Goal: Task Accomplishment & Management: Complete application form

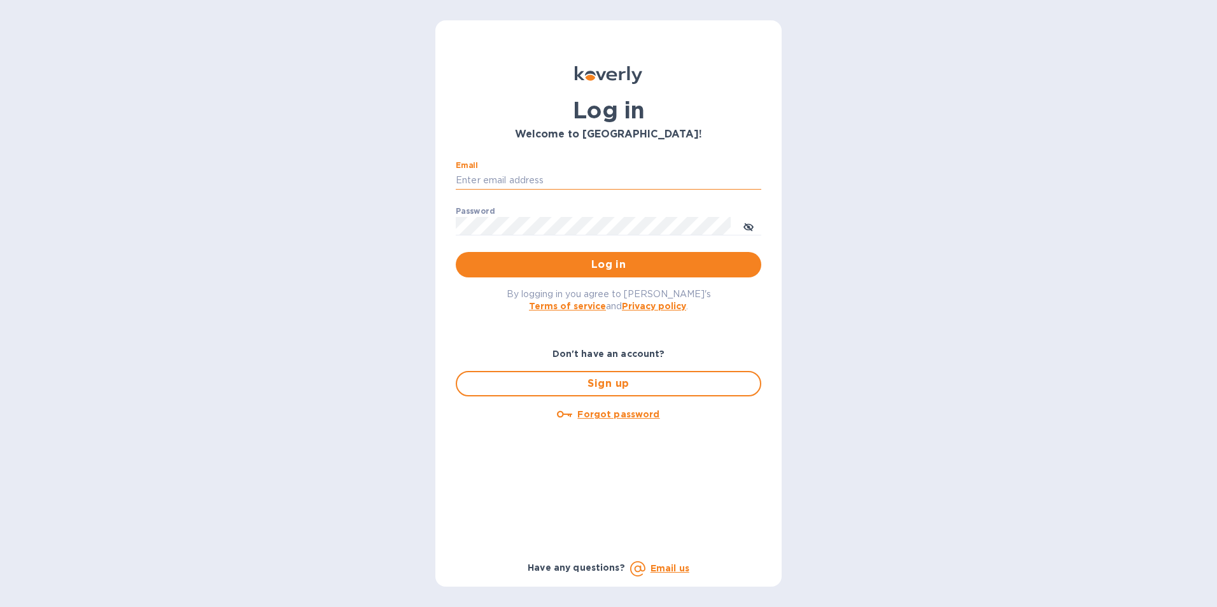
click at [498, 179] on input "Email" at bounding box center [609, 180] width 306 height 19
type input "[EMAIL_ADDRESS][DOMAIN_NAME]"
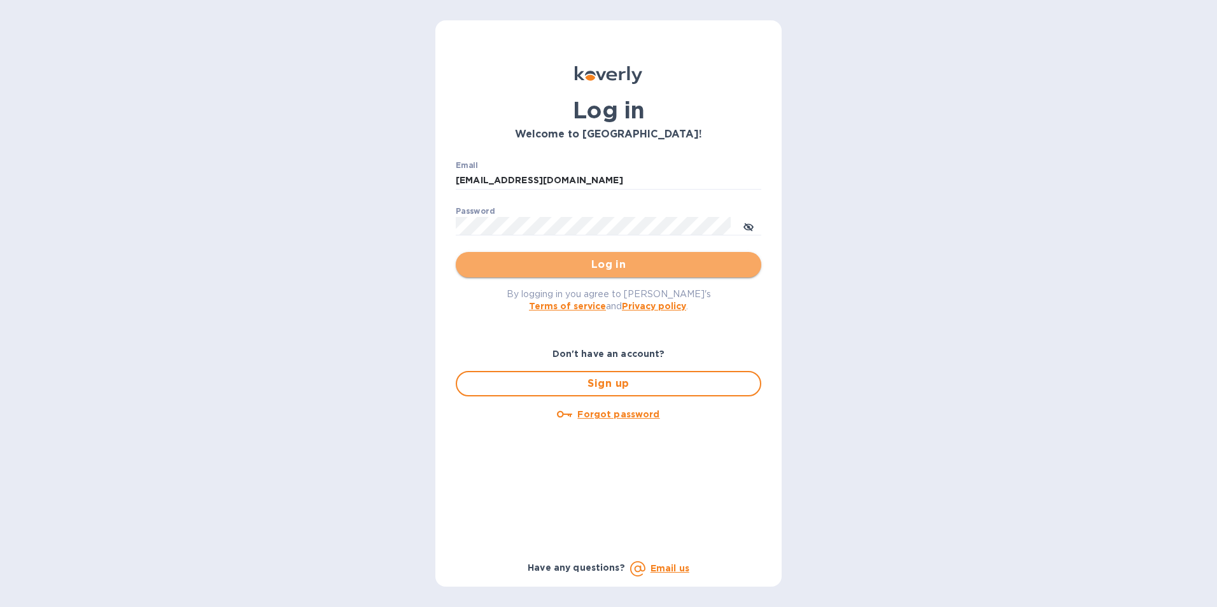
click at [566, 265] on span "Log in" at bounding box center [608, 264] width 285 height 15
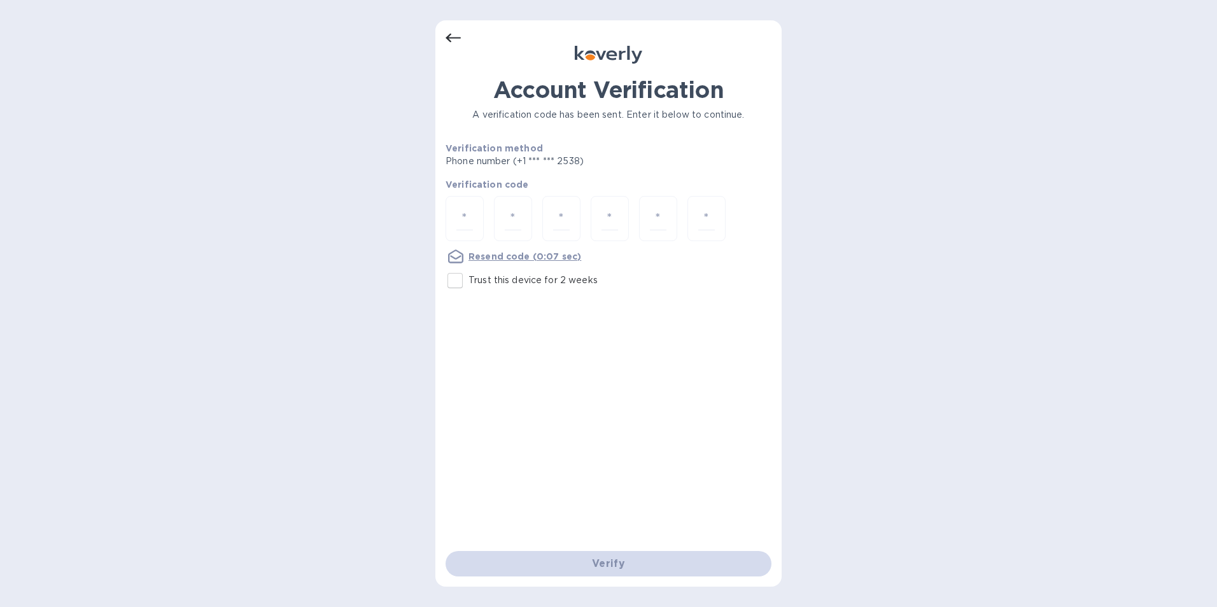
drag, startPoint x: 460, startPoint y: 278, endPoint x: 460, endPoint y: 257, distance: 20.4
click at [460, 278] on input "Trust this device for 2 weeks" at bounding box center [455, 280] width 27 height 27
checkbox input "true"
click at [463, 215] on input "number" at bounding box center [464, 219] width 17 height 24
type input "7"
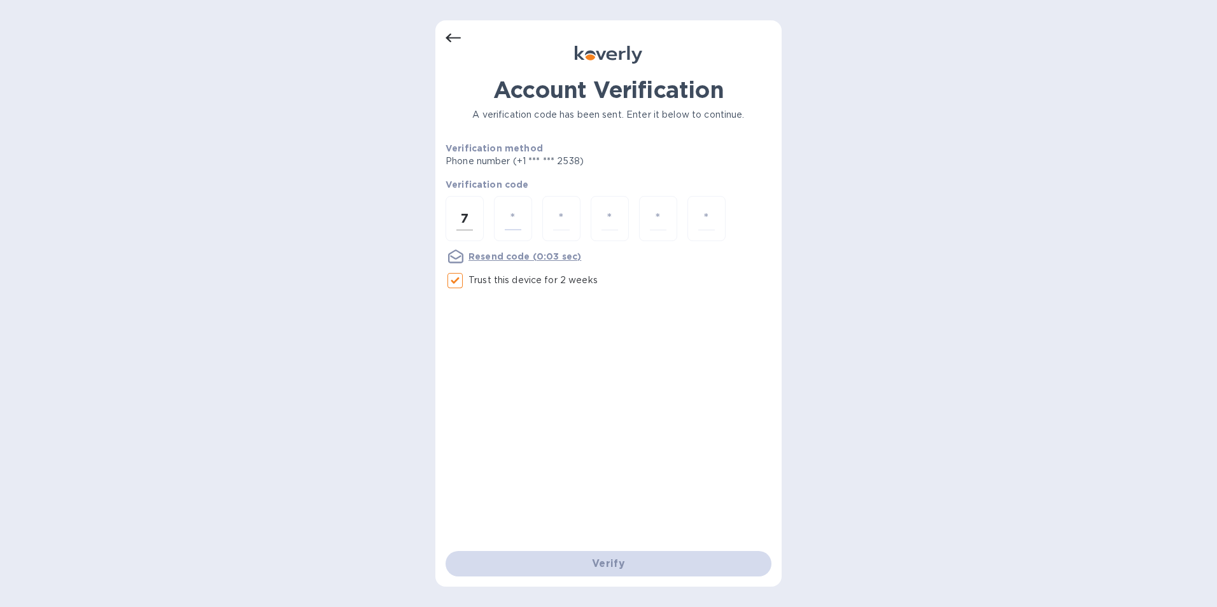
type input "9"
type input "6"
type input "2"
type input "9"
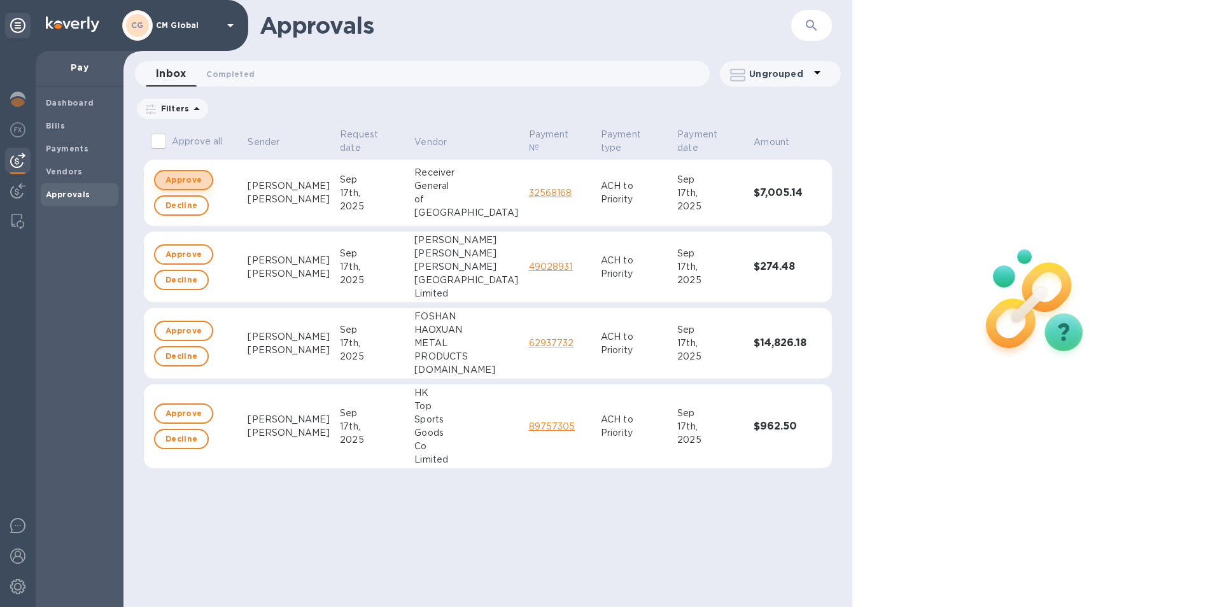
click at [191, 179] on span "Approve" at bounding box center [183, 179] width 36 height 15
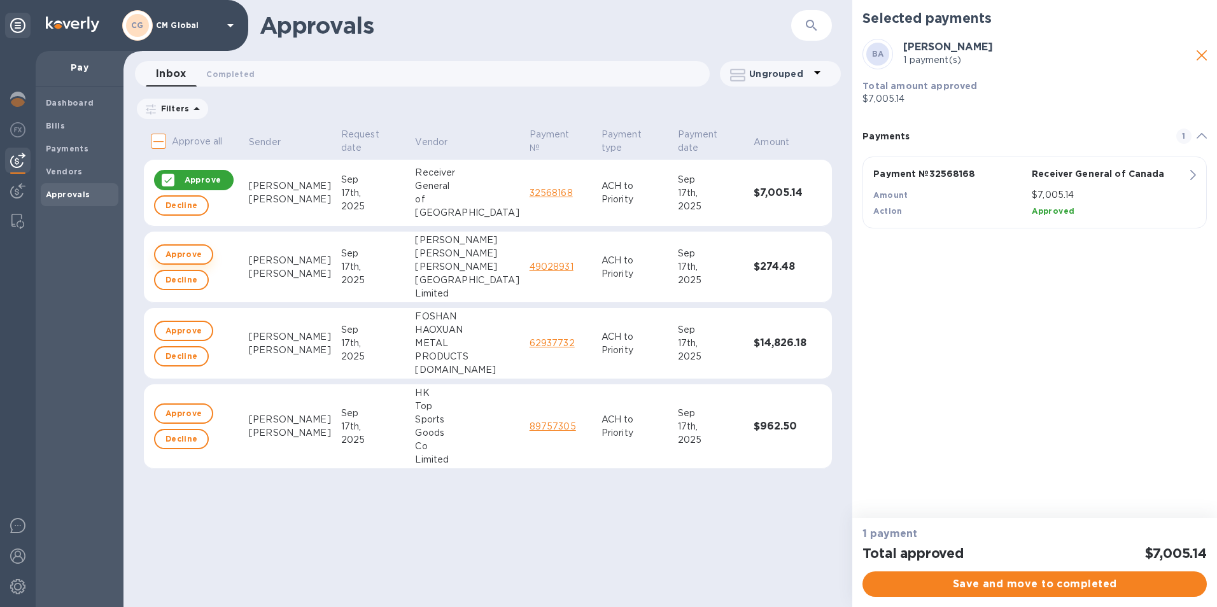
click at [186, 251] on span "Approve" at bounding box center [183, 254] width 36 height 15
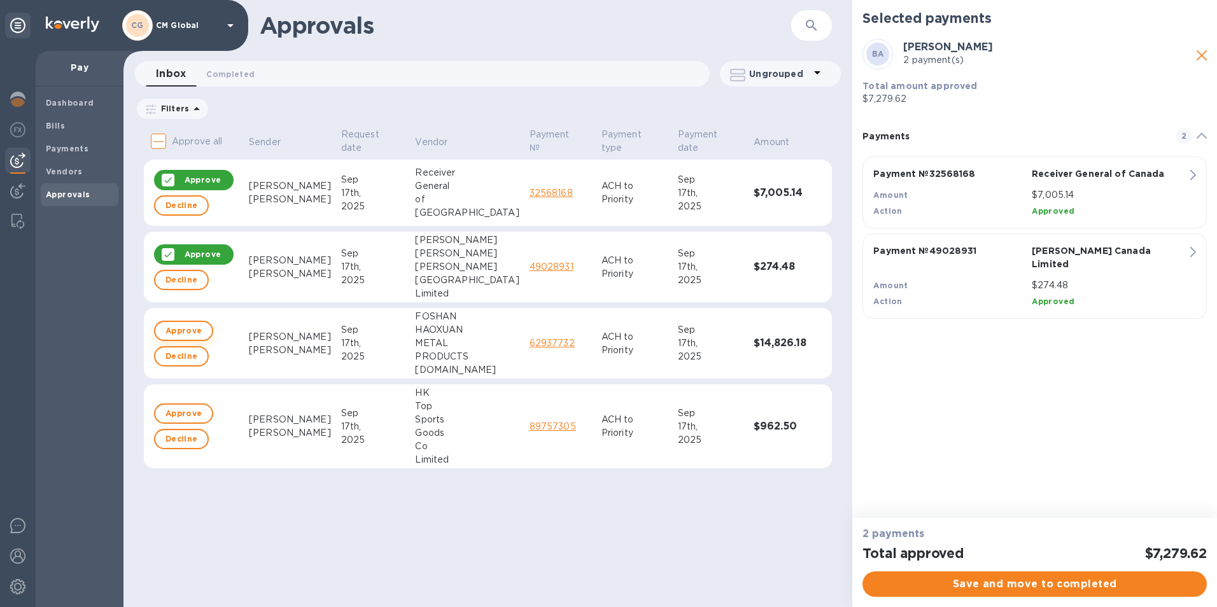
click at [192, 328] on span "Approve" at bounding box center [183, 330] width 36 height 15
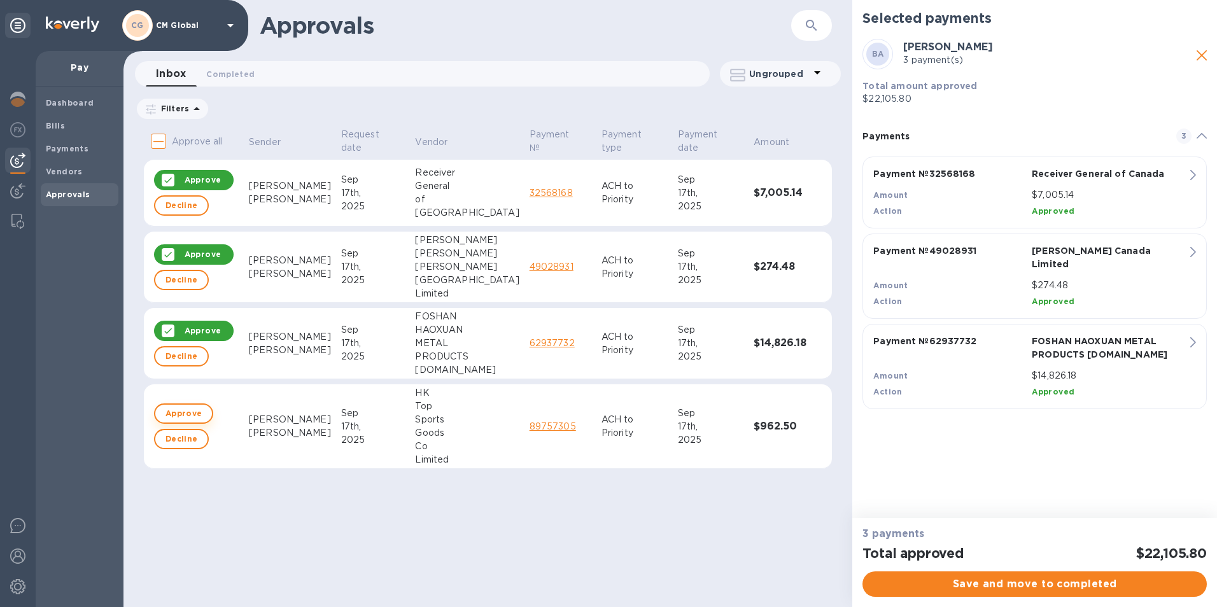
click at [175, 410] on span "Approve" at bounding box center [183, 413] width 36 height 15
checkbox input "true"
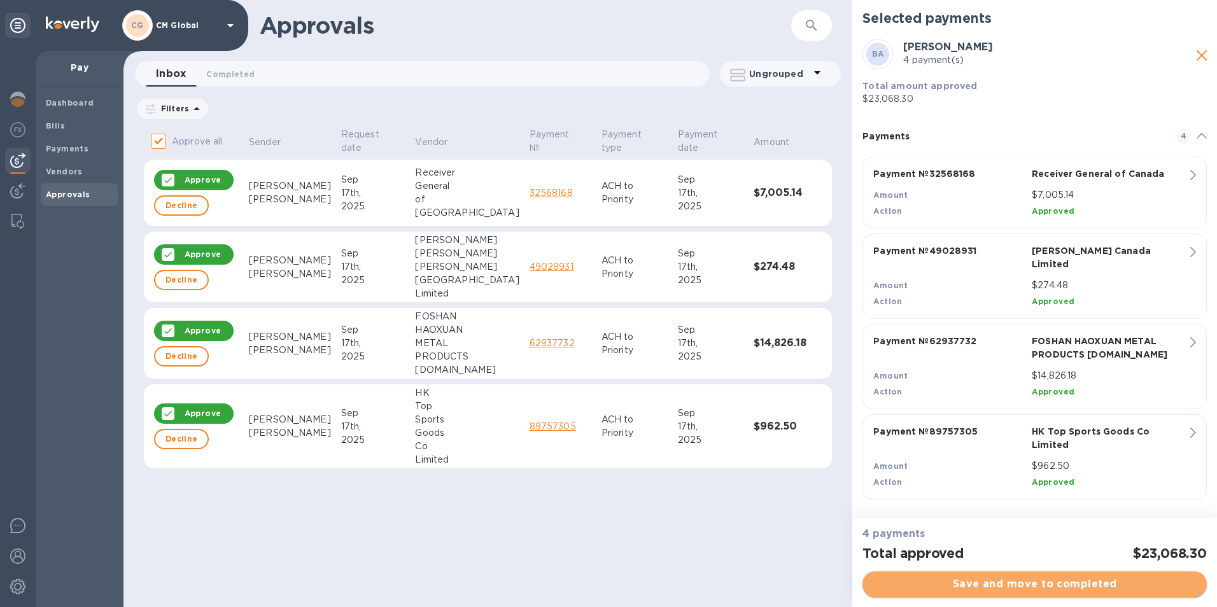
click at [1031, 579] on span "Save and move to completed" at bounding box center [1035, 584] width 324 height 15
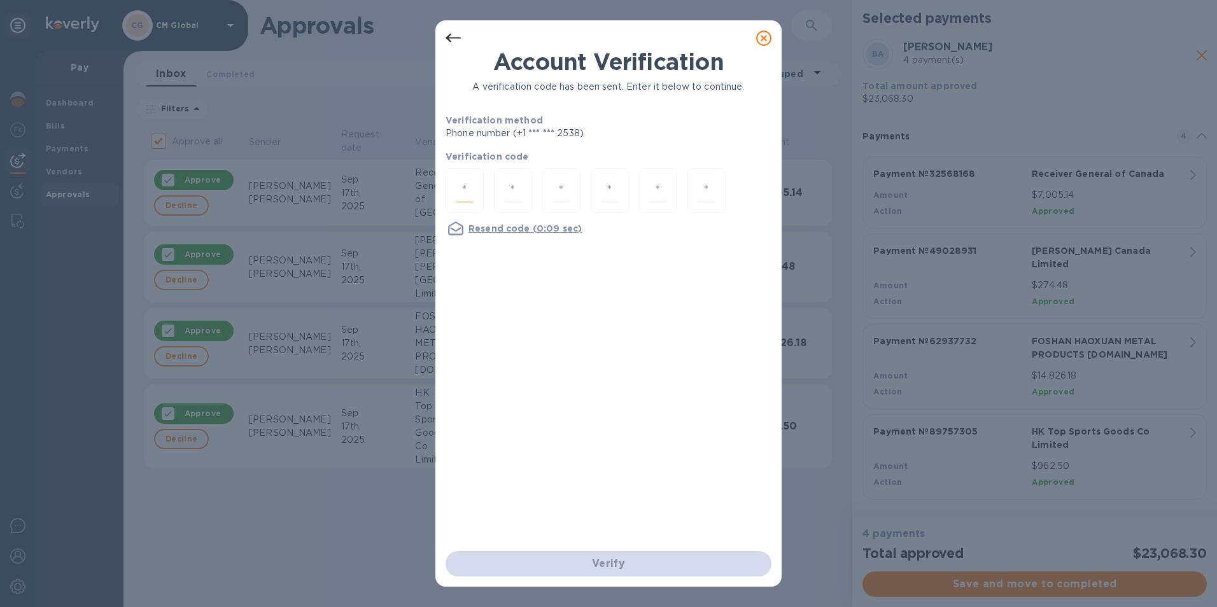
click at [468, 196] on input "number" at bounding box center [464, 191] width 17 height 24
type input "8"
type input "5"
type input "7"
type input "4"
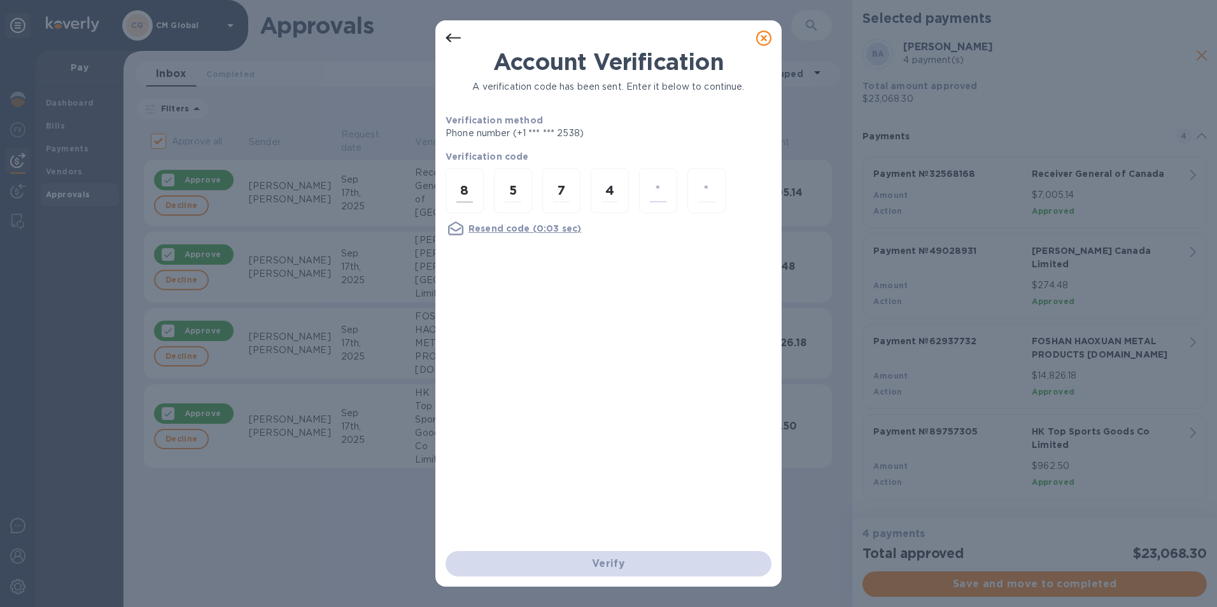
type input "3"
type input "9"
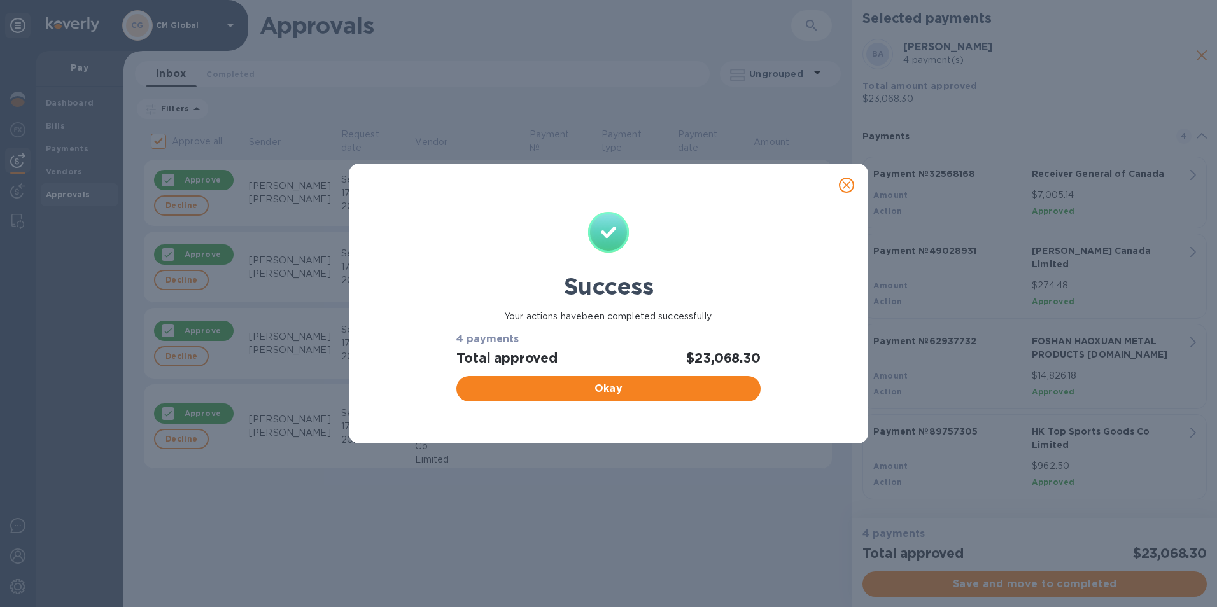
checkbox input "false"
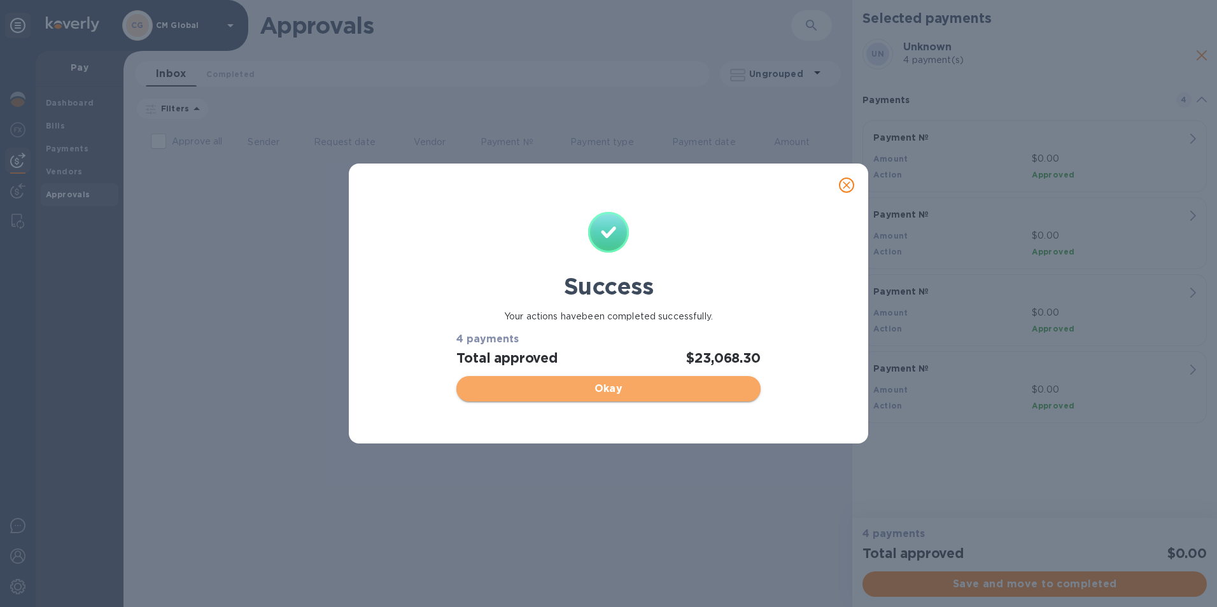
click at [634, 385] on span "Okay" at bounding box center [608, 388] width 283 height 15
